Goal: Information Seeking & Learning: Compare options

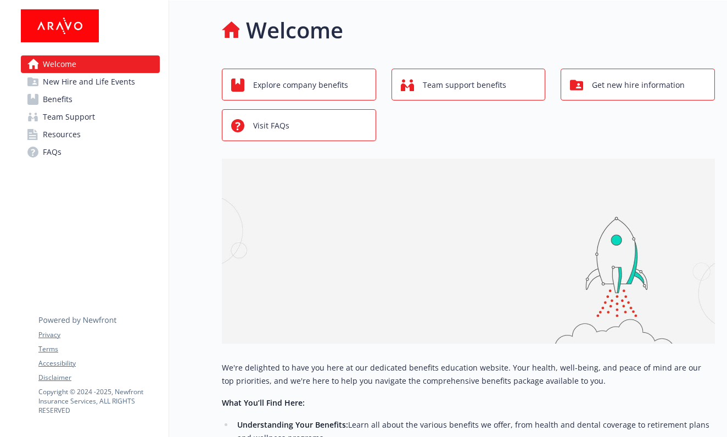
click at [123, 83] on span "New Hire and Life Events" at bounding box center [89, 82] width 92 height 18
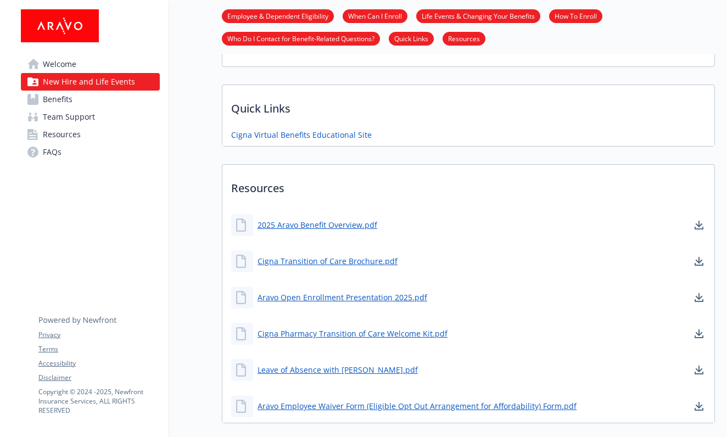
scroll to position [529, 0]
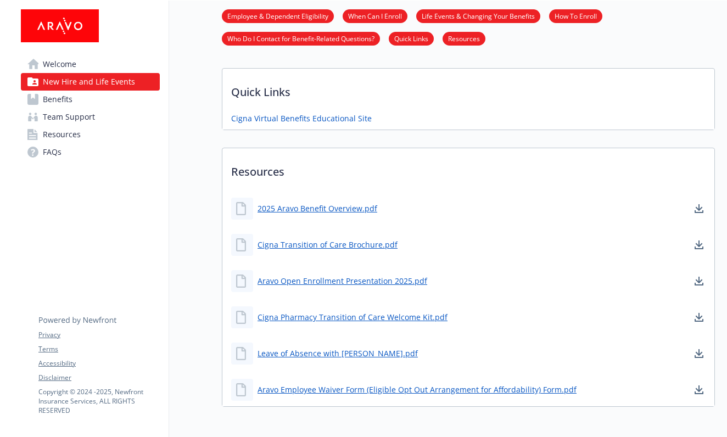
click at [77, 98] on link "Benefits" at bounding box center [90, 100] width 139 height 18
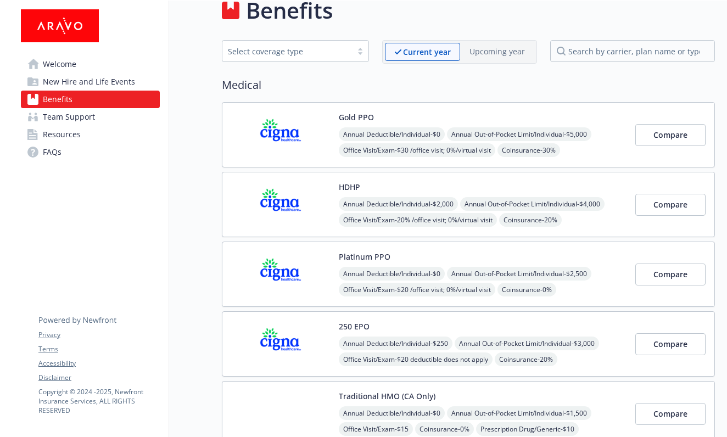
scroll to position [13, 0]
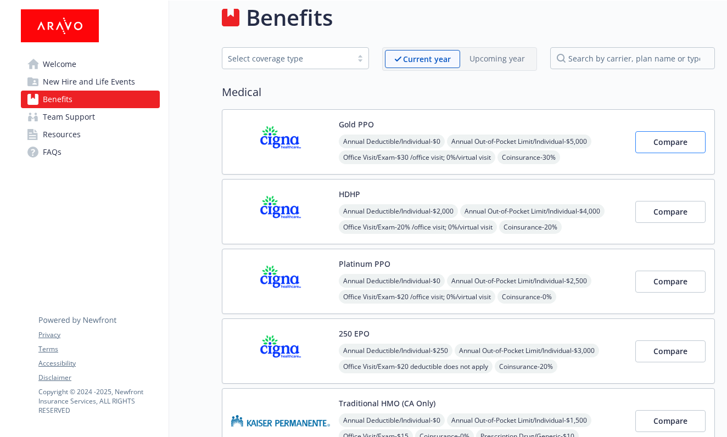
click at [643, 142] on button "Compare" at bounding box center [670, 142] width 70 height 22
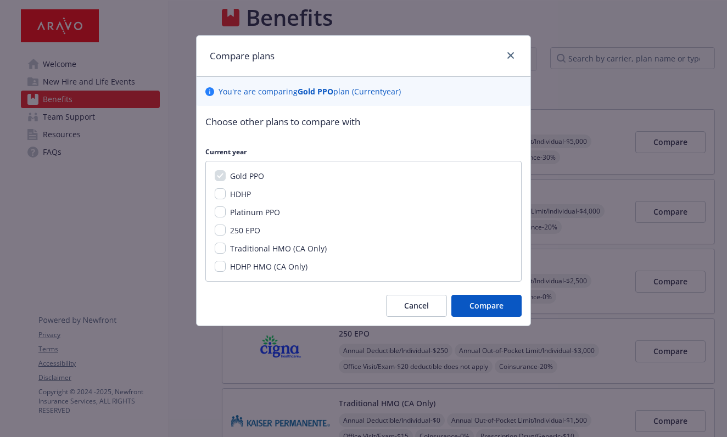
click at [217, 190] on input "HDHP" at bounding box center [220, 193] width 11 height 11
checkbox input "true"
click at [221, 213] on input "Platinum PPO" at bounding box center [220, 211] width 11 height 11
checkbox input "true"
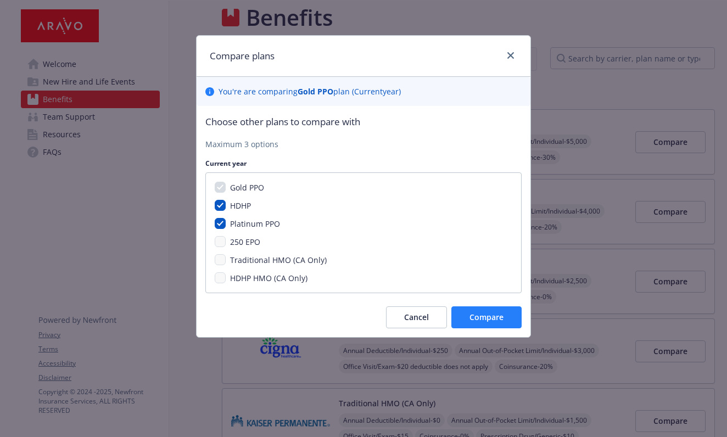
click at [492, 314] on span "Compare" at bounding box center [486, 317] width 34 height 10
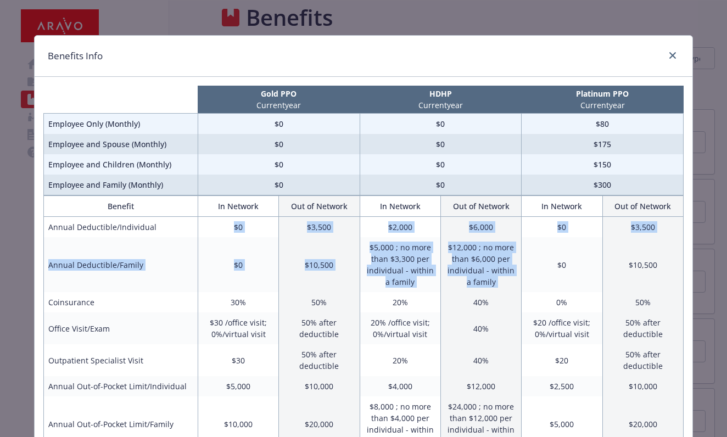
drag, startPoint x: 235, startPoint y: 228, endPoint x: 554, endPoint y: 240, distance: 319.7
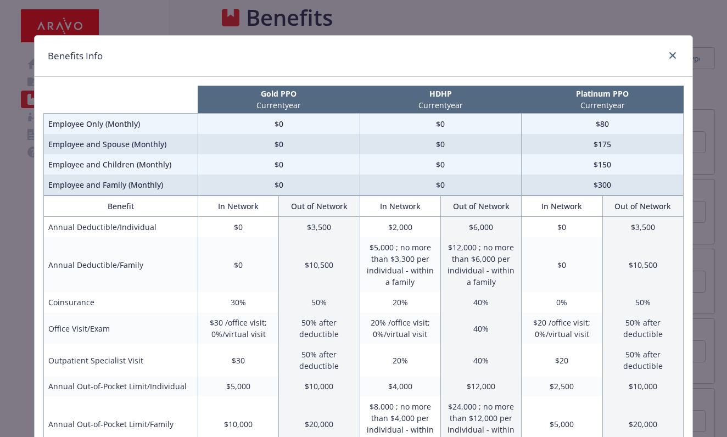
click at [554, 241] on td "$0" at bounding box center [561, 264] width 81 height 55
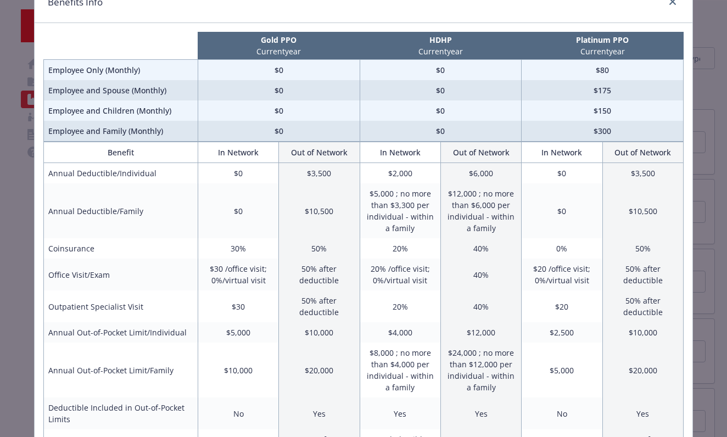
scroll to position [60, 0]
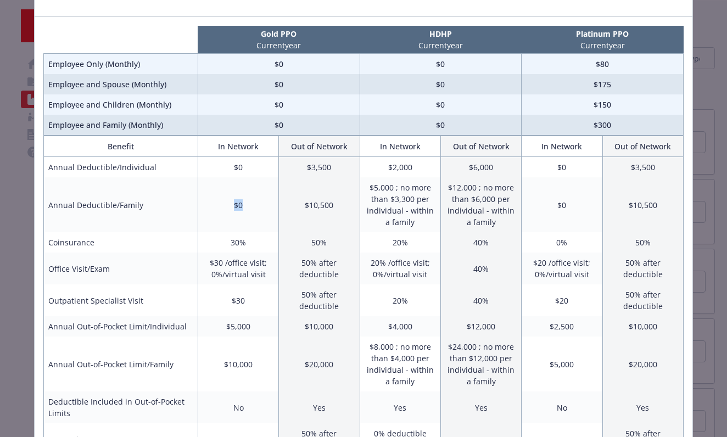
drag, startPoint x: 232, startPoint y: 209, endPoint x: 262, endPoint y: 211, distance: 30.3
click at [262, 211] on td "$0" at bounding box center [238, 204] width 81 height 55
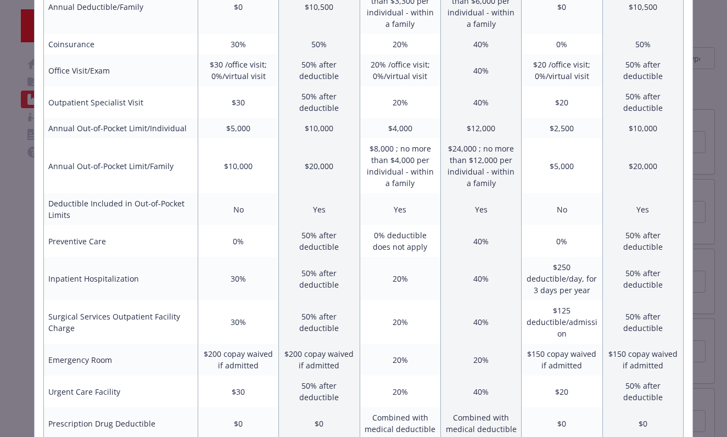
scroll to position [260, 0]
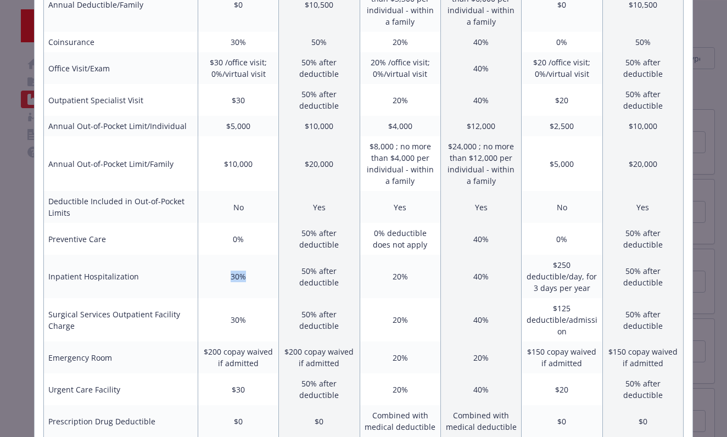
drag, startPoint x: 252, startPoint y: 277, endPoint x: 226, endPoint y: 275, distance: 26.4
click at [227, 275] on td "30%" at bounding box center [238, 276] width 81 height 43
click at [237, 325] on td "30%" at bounding box center [238, 319] width 81 height 43
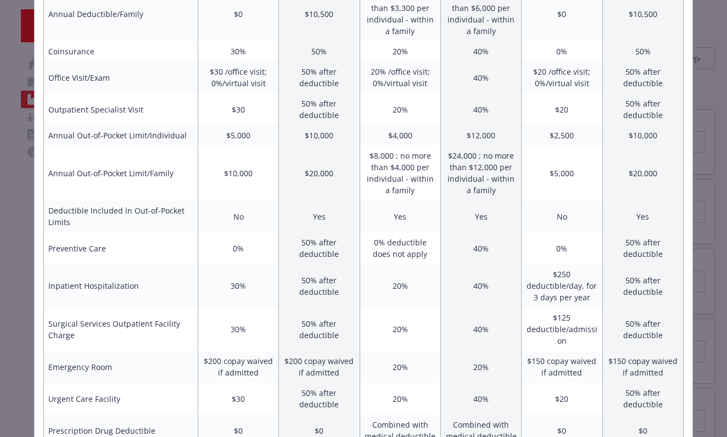
scroll to position [263, 0]
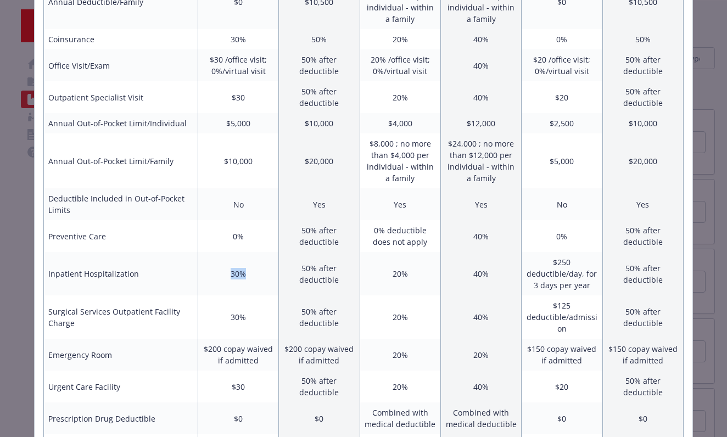
drag, startPoint x: 223, startPoint y: 270, endPoint x: 267, endPoint y: 275, distance: 44.2
click at [267, 275] on td "30%" at bounding box center [238, 273] width 81 height 43
click at [266, 273] on td "30%" at bounding box center [238, 273] width 81 height 43
drag, startPoint x: 260, startPoint y: 310, endPoint x: 254, endPoint y: 316, distance: 8.9
click at [254, 316] on td "30%" at bounding box center [238, 316] width 81 height 43
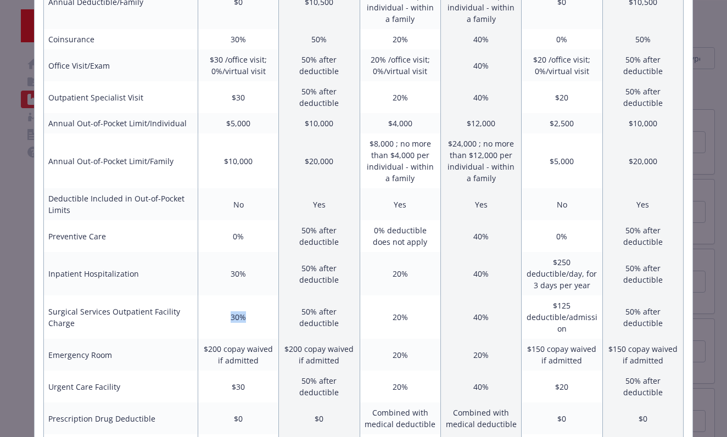
click at [254, 316] on td "30%" at bounding box center [238, 316] width 81 height 43
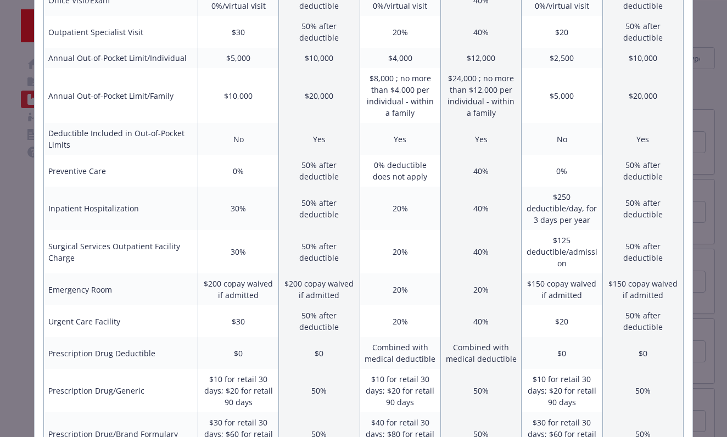
scroll to position [343, 0]
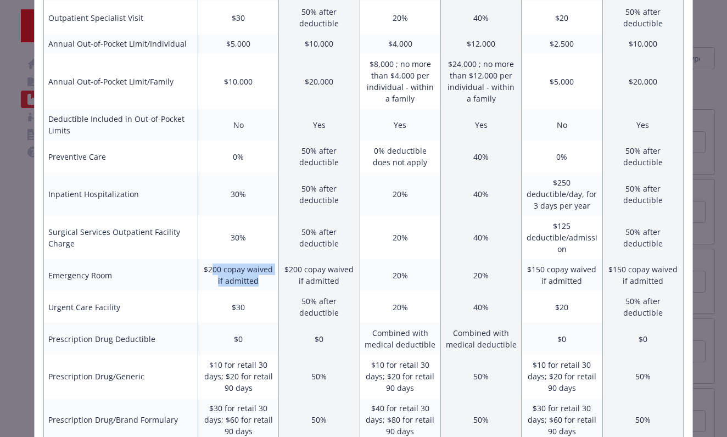
drag, startPoint x: 215, startPoint y: 272, endPoint x: 257, endPoint y: 288, distance: 45.2
click at [257, 289] on td "$200 copay waived if admitted" at bounding box center [238, 275] width 81 height 32
click at [257, 288] on td "$200 copay waived if admitted" at bounding box center [238, 275] width 81 height 32
drag, startPoint x: 262, startPoint y: 307, endPoint x: 226, endPoint y: 305, distance: 35.7
click at [226, 306] on td "$30" at bounding box center [238, 307] width 81 height 32
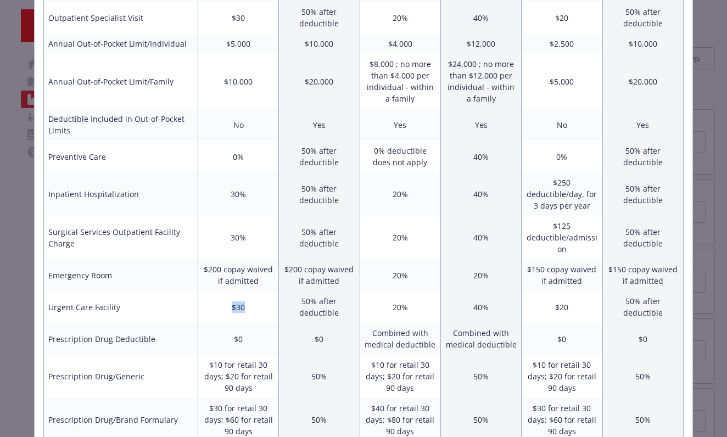
click at [226, 305] on td "$30" at bounding box center [238, 307] width 81 height 32
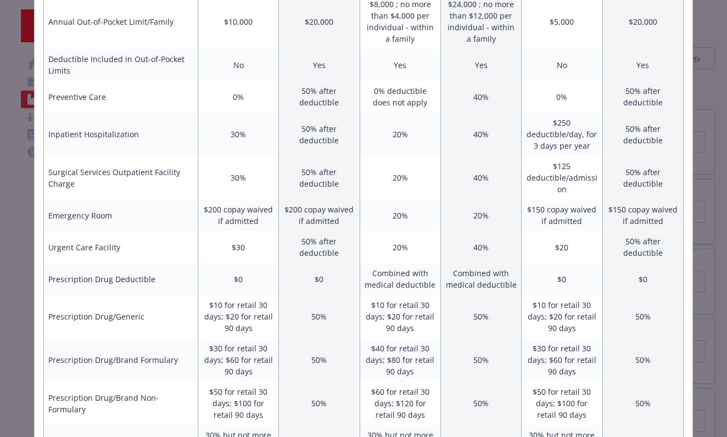
scroll to position [406, 0]
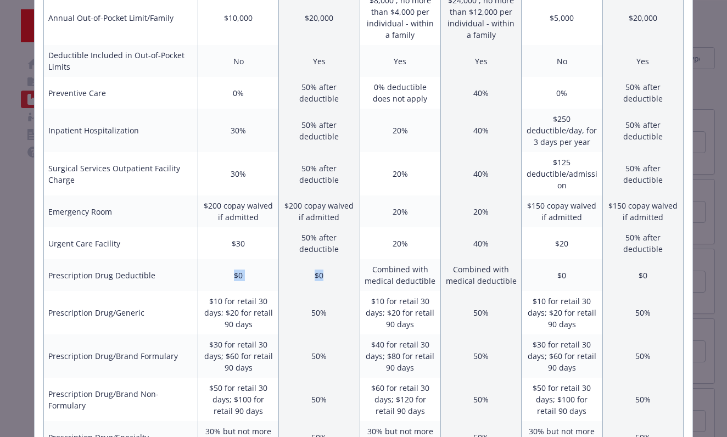
drag, startPoint x: 218, startPoint y: 277, endPoint x: 278, endPoint y: 285, distance: 60.3
click at [279, 285] on tr "Prescription Drug Deductible $0 $0 Combined with medical deductible Combined wi…" at bounding box center [363, 275] width 639 height 32
click at [241, 307] on td "$10 for retail 30 days; $20 for retail 90 days" at bounding box center [238, 312] width 81 height 43
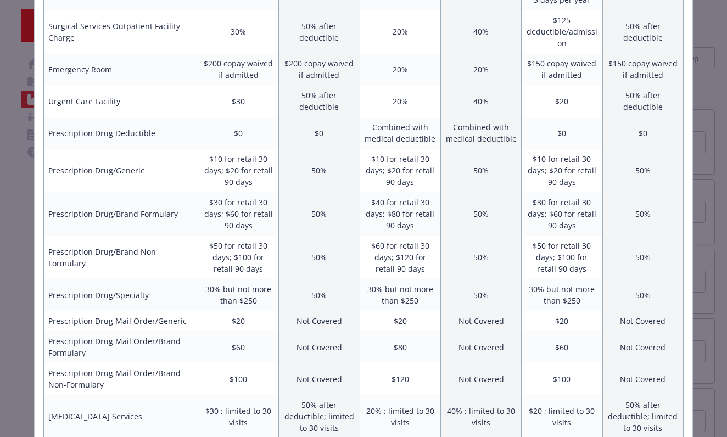
scroll to position [555, 0]
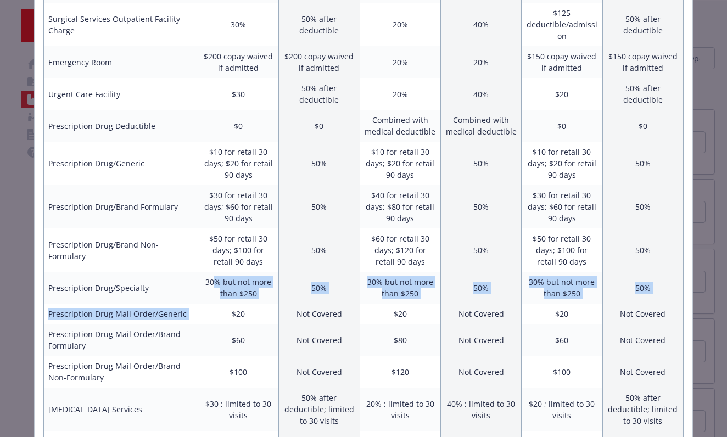
drag, startPoint x: 214, startPoint y: 283, endPoint x: 246, endPoint y: 303, distance: 37.5
click at [246, 303] on td "30% but not more than $250" at bounding box center [238, 288] width 81 height 32
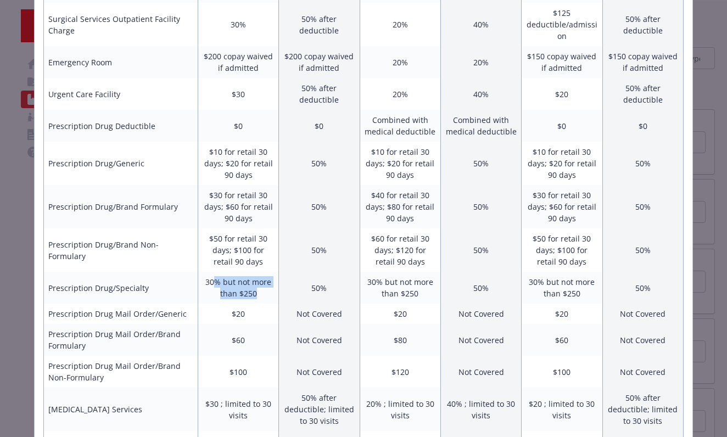
click at [246, 303] on td "30% but not more than $250" at bounding box center [238, 288] width 81 height 32
drag, startPoint x: 245, startPoint y: 316, endPoint x: 233, endPoint y: 316, distance: 11.5
click at [233, 316] on td "$20" at bounding box center [238, 314] width 81 height 20
click at [235, 338] on td "$60" at bounding box center [238, 340] width 81 height 32
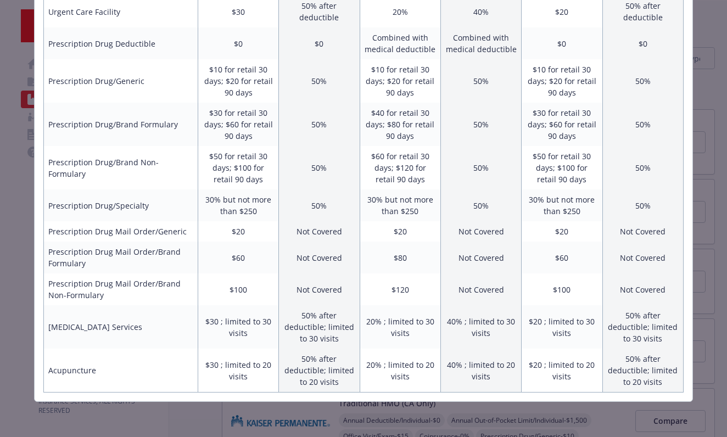
scroll to position [638, 0]
drag, startPoint x: 237, startPoint y: 341, endPoint x: 233, endPoint y: 318, distance: 23.4
click at [233, 318] on td "$30 ; limited to 30 visits" at bounding box center [238, 326] width 81 height 43
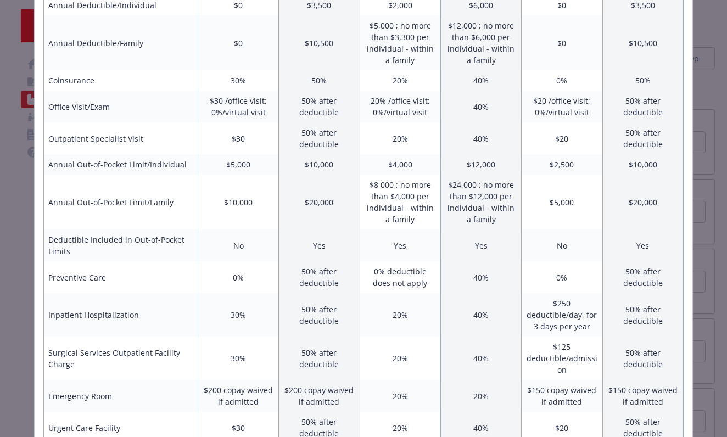
scroll to position [228, 0]
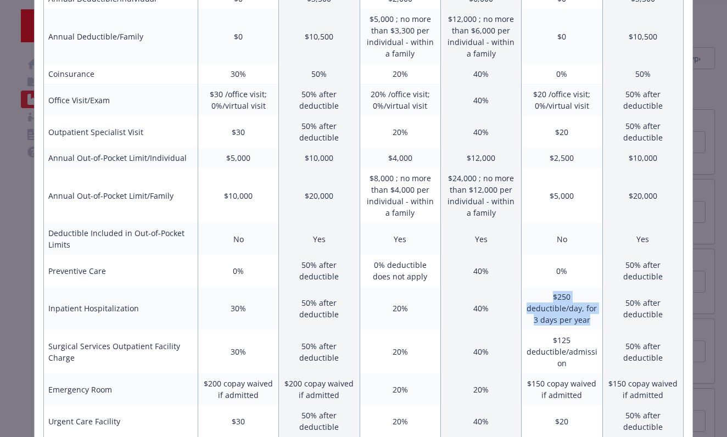
drag, startPoint x: 533, startPoint y: 294, endPoint x: 592, endPoint y: 316, distance: 62.7
click at [592, 316] on td "$250 deductible/day, for 3 days per year" at bounding box center [561, 308] width 81 height 43
drag, startPoint x: 592, startPoint y: 322, endPoint x: 525, endPoint y: 294, distance: 72.6
click at [525, 293] on td "$250 deductible/day, for 3 days per year" at bounding box center [561, 308] width 81 height 43
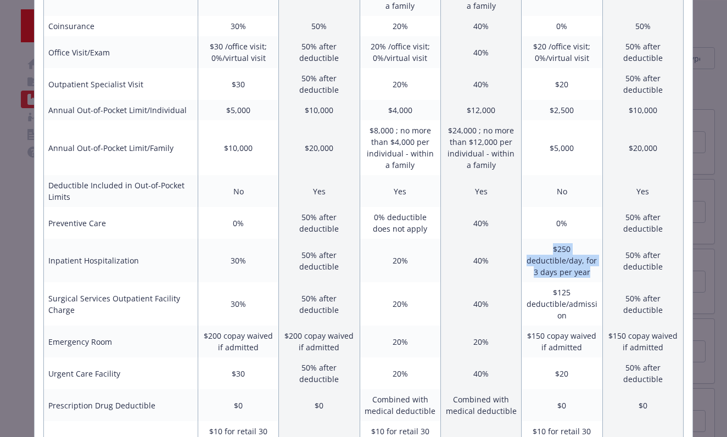
scroll to position [277, 0]
click at [540, 267] on td "$250 deductible/day, for 3 days per year" at bounding box center [561, 259] width 81 height 43
drag, startPoint x: 566, startPoint y: 272, endPoint x: 524, endPoint y: 251, distance: 47.4
click at [524, 251] on td "$250 deductible/day, for 3 days per year" at bounding box center [561, 259] width 81 height 43
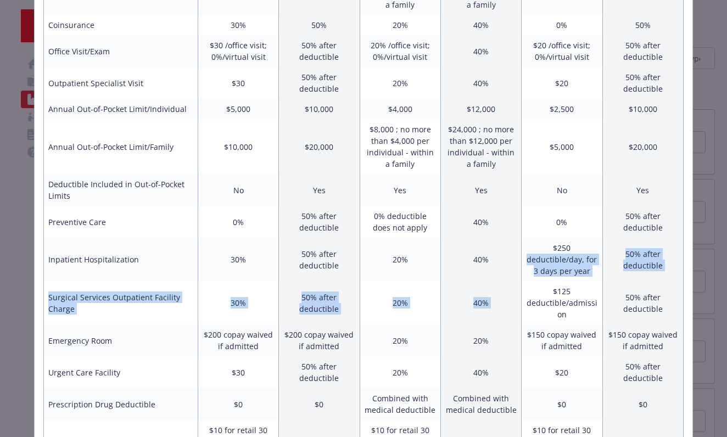
drag, startPoint x: 527, startPoint y: 262, endPoint x: 532, endPoint y: 284, distance: 22.5
click at [532, 284] on tbody "Annual Deductible/Individual $0 $3,500 $2,000 $6,000 $0 $3,500 Annual Deductibl…" at bounding box center [363, 346] width 639 height 813
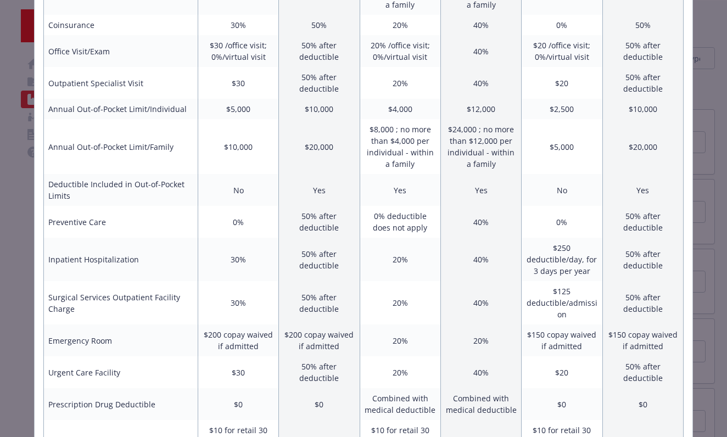
click at [543, 308] on td "$125 deductible/admission" at bounding box center [561, 302] width 81 height 43
drag, startPoint x: 546, startPoint y: 335, endPoint x: 545, endPoint y: 345, distance: 9.9
click at [546, 345] on td "$150 copay waived if admitted" at bounding box center [561, 340] width 81 height 32
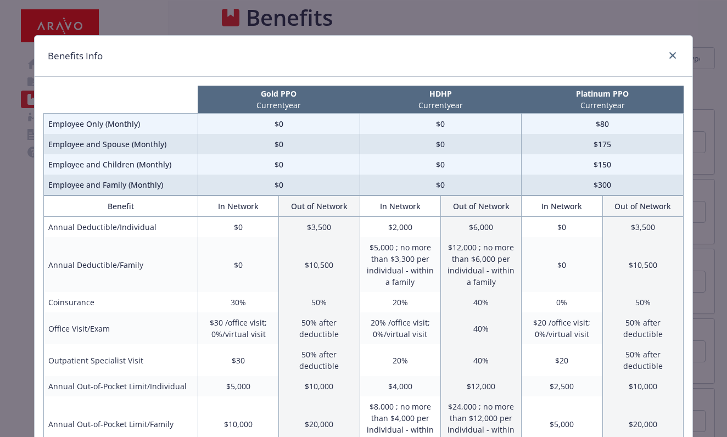
scroll to position [0, 0]
click at [669, 58] on icon "close" at bounding box center [672, 55] width 7 height 7
